Goal: Find specific page/section: Find specific page/section

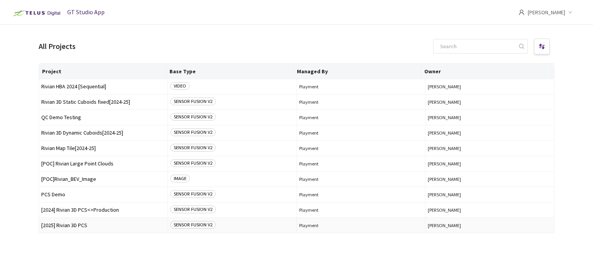
click at [92, 225] on span "[2025] Rivian 3D PCS" at bounding box center [103, 226] width 124 height 6
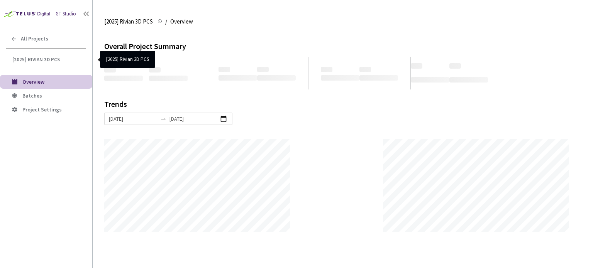
scroll to position [268, 593]
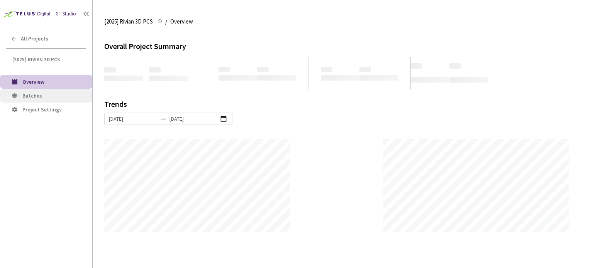
click at [47, 91] on li "Batches" at bounding box center [46, 96] width 92 height 14
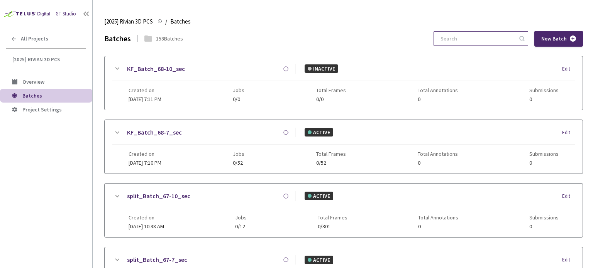
click at [495, 35] on input at bounding box center [477, 39] width 82 height 14
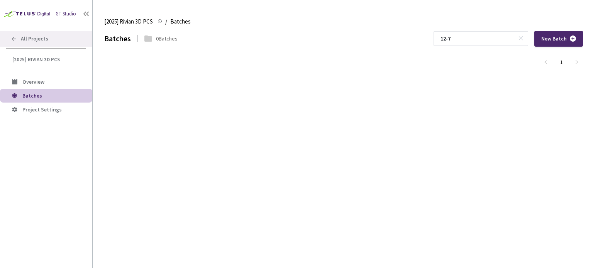
type input "12-7"
click at [13, 36] on icon at bounding box center [14, 39] width 6 height 6
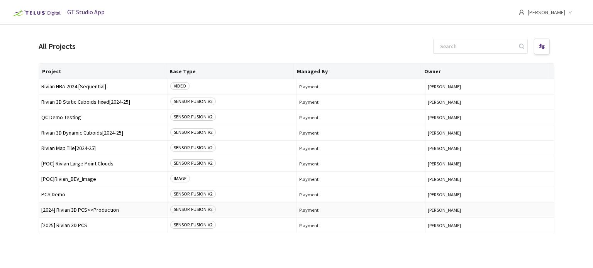
click at [105, 211] on span "[2024] Rivian 3D PCS<>Production" at bounding box center [103, 210] width 124 height 6
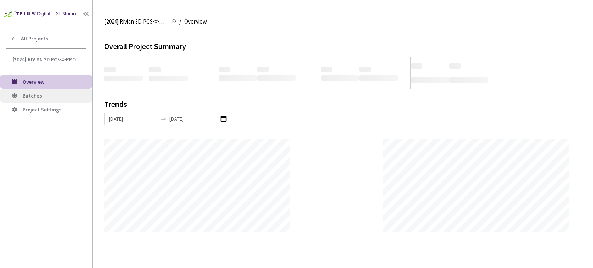
scroll to position [268, 593]
click at [51, 94] on span "Batches" at bounding box center [54, 96] width 64 height 7
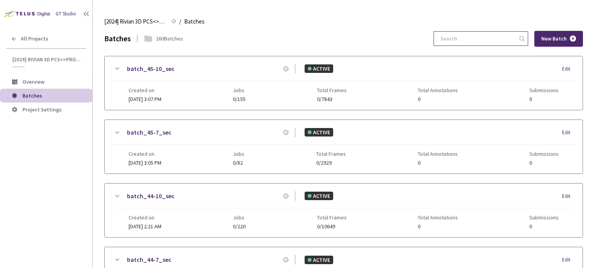
click at [469, 39] on input at bounding box center [477, 39] width 82 height 14
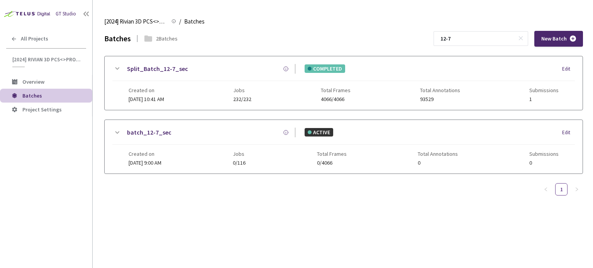
type input "12-7"
click at [164, 67] on link "Split_Batch_12-7_sec" at bounding box center [157, 69] width 61 height 10
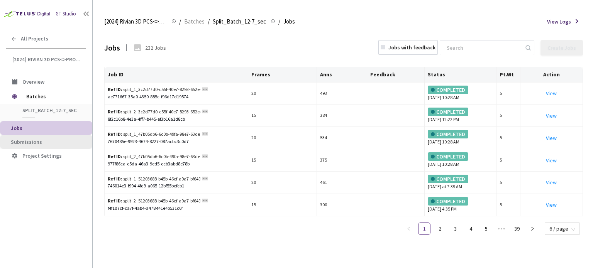
click at [23, 140] on span "Submissions" at bounding box center [26, 142] width 31 height 7
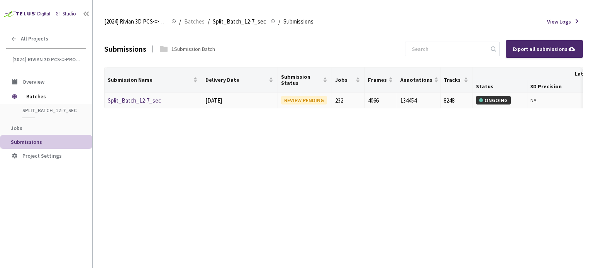
click at [142, 98] on link "Split_Batch_12-7_sec" at bounding box center [134, 100] width 53 height 7
